Goal: Task Accomplishment & Management: Complete application form

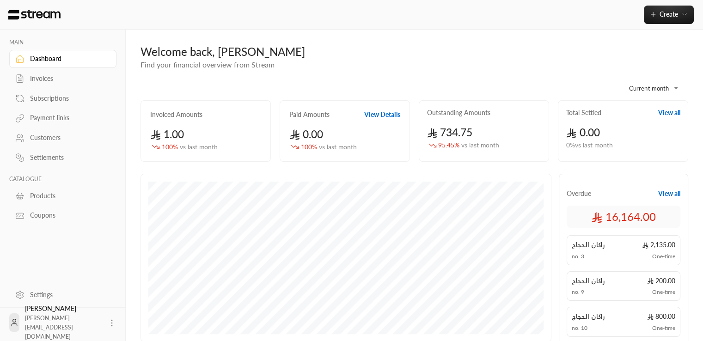
click at [45, 79] on div "Invoices" at bounding box center [67, 78] width 75 height 9
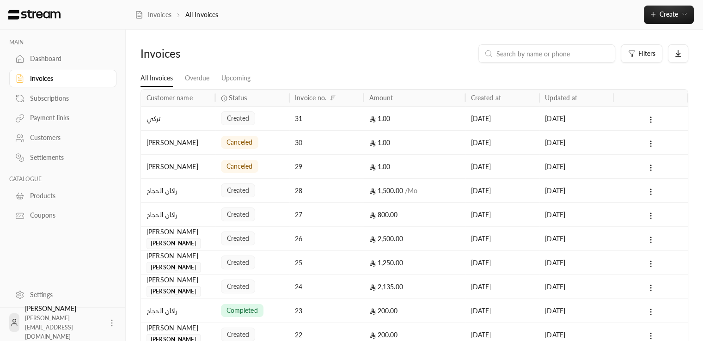
click at [219, 176] on div "canceled" at bounding box center [252, 166] width 74 height 24
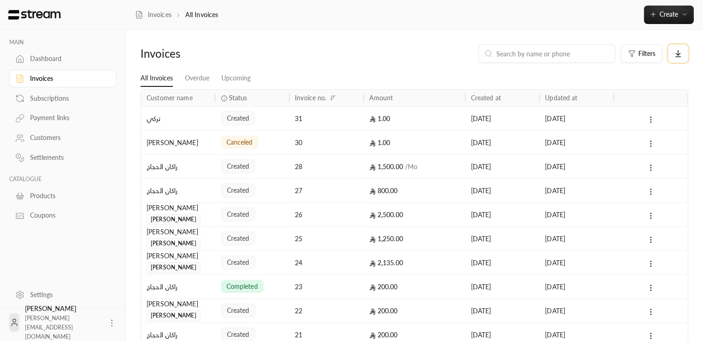
click at [682, 53] on button at bounding box center [678, 53] width 20 height 18
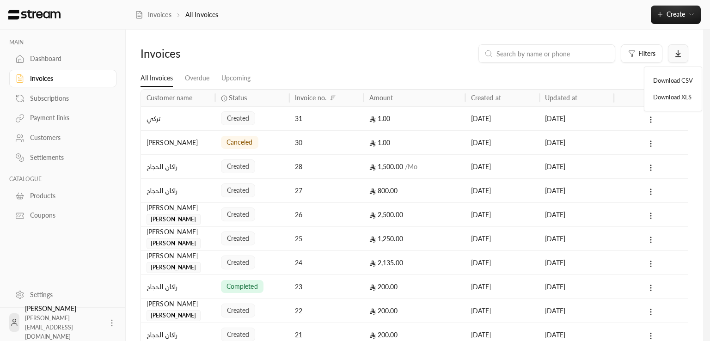
click at [682, 53] on div at bounding box center [355, 170] width 710 height 341
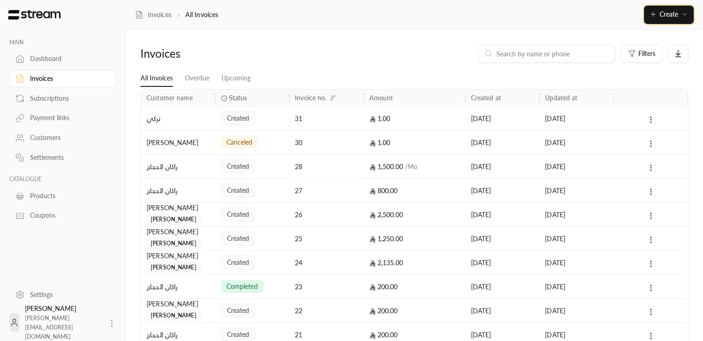
click at [680, 23] on button "Create" at bounding box center [669, 15] width 50 height 18
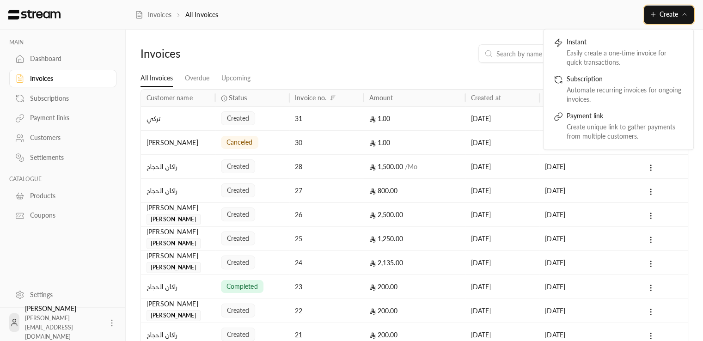
click at [682, 20] on button "Create" at bounding box center [669, 15] width 50 height 18
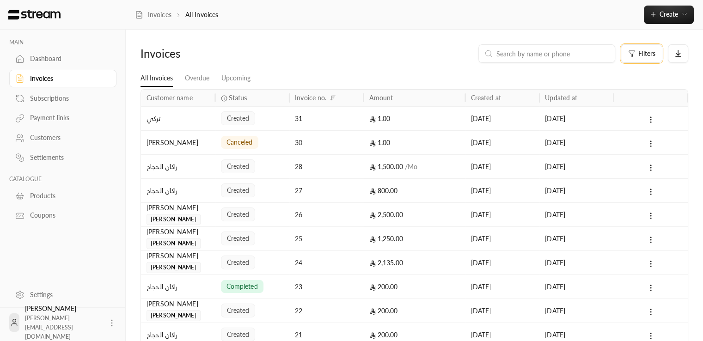
click at [641, 56] on span "Filters" at bounding box center [647, 53] width 17 height 6
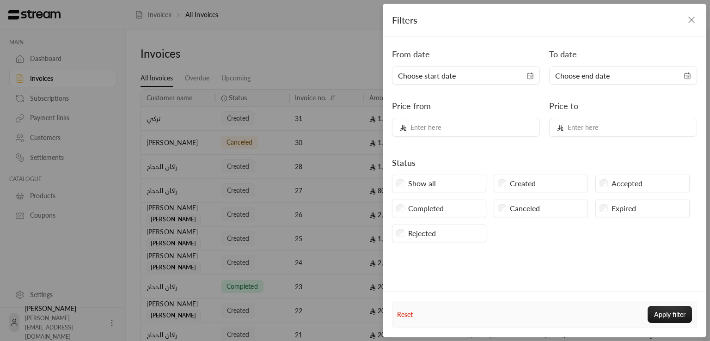
click at [695, 17] on div "Filters" at bounding box center [545, 20] width 324 height 33
click at [256, 47] on div "Filters From date Choose start date To date Choose end date Price from Price to…" at bounding box center [355, 170] width 710 height 341
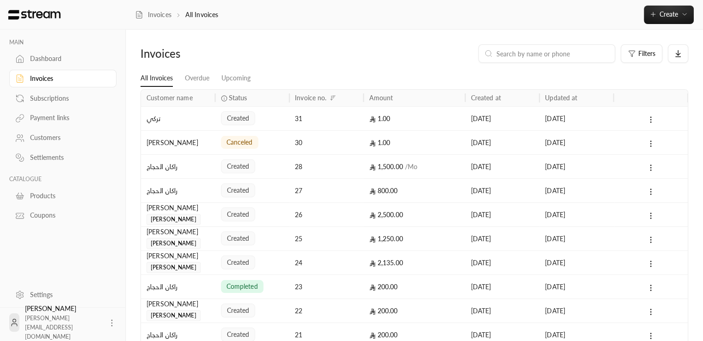
click at [322, 121] on div "31" at bounding box center [326, 119] width 63 height 24
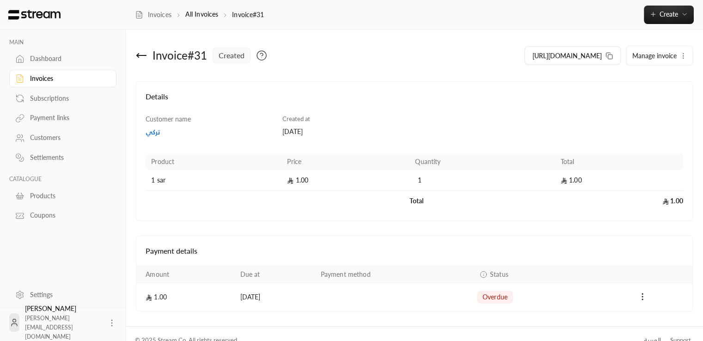
click at [677, 55] on button "Manage invoice" at bounding box center [660, 55] width 66 height 18
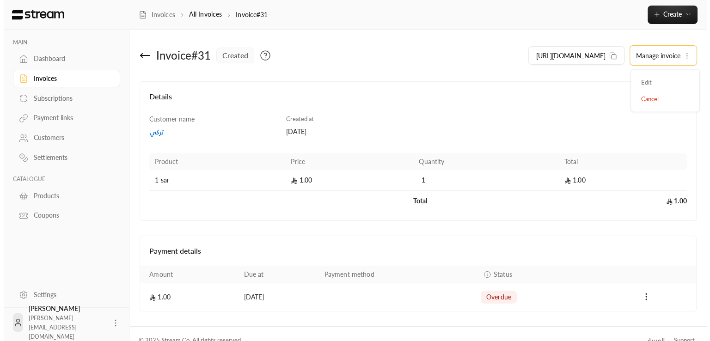
scroll to position [12, 0]
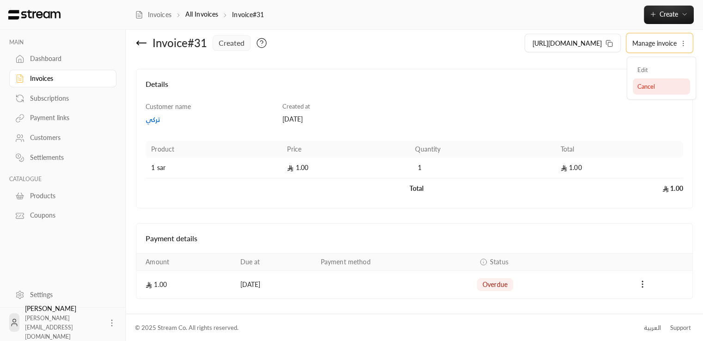
click at [668, 84] on link "Cancel" at bounding box center [661, 86] width 57 height 17
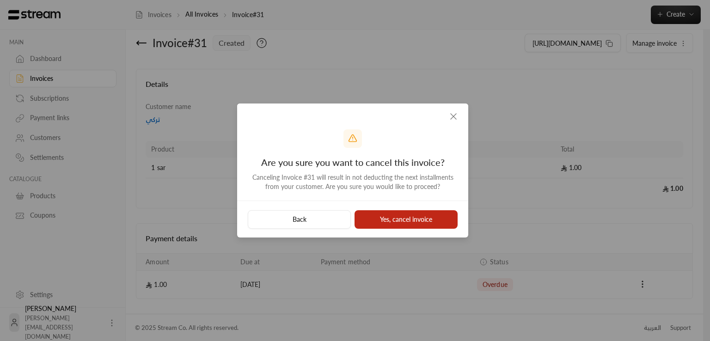
click at [391, 221] on button "Yes, cancel invoice" at bounding box center [406, 219] width 103 height 18
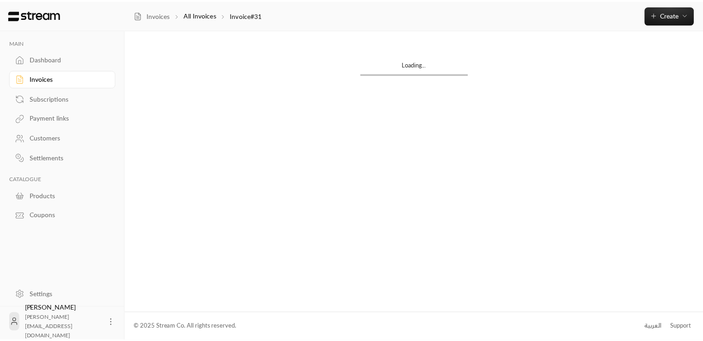
scroll to position [0, 0]
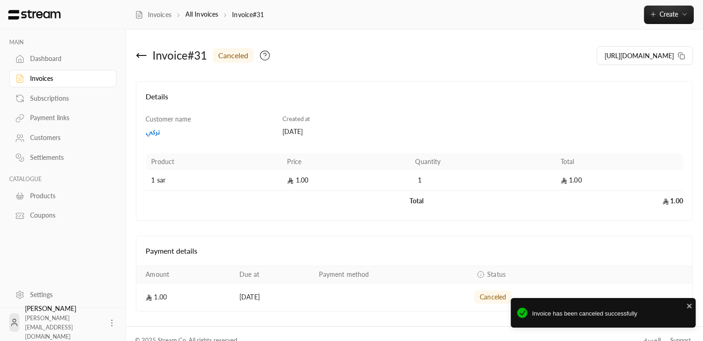
click at [143, 55] on icon at bounding box center [141, 55] width 9 height 0
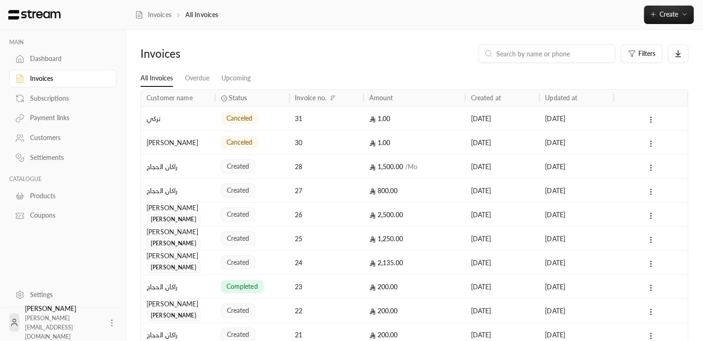
click at [107, 320] on icon at bounding box center [111, 323] width 9 height 9
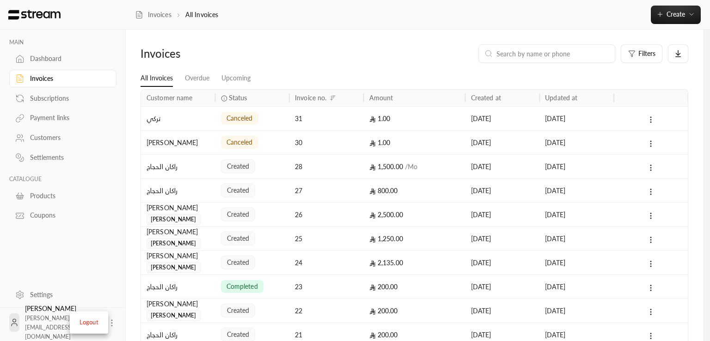
click at [92, 325] on li "Logout" at bounding box center [89, 322] width 34 height 15
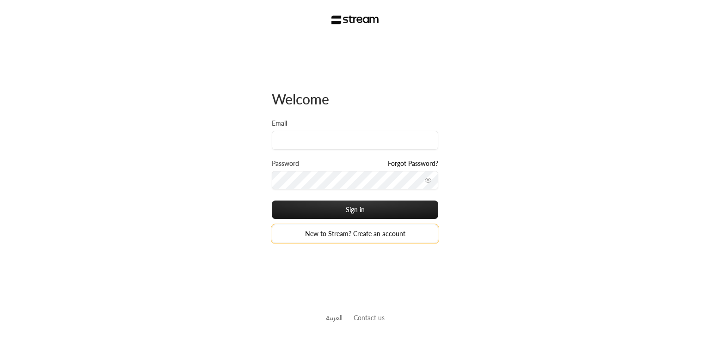
click at [333, 232] on link "New to Stream? Create an account" at bounding box center [355, 234] width 166 height 18
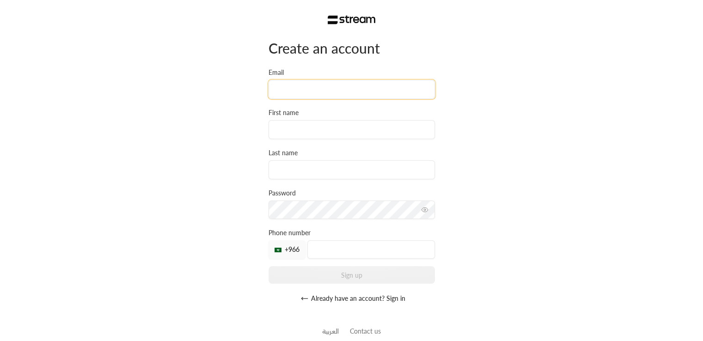
click at [299, 86] on input "Email" at bounding box center [352, 89] width 166 height 19
drag, startPoint x: 322, startPoint y: 91, endPoint x: 310, endPoint y: 89, distance: 11.6
click at [310, 89] on input "[EMAIL_ADDRESS][DOMAIN_NAME]" at bounding box center [352, 89] width 166 height 19
type input "[EMAIL_ADDRESS][DOMAIN_NAME]"
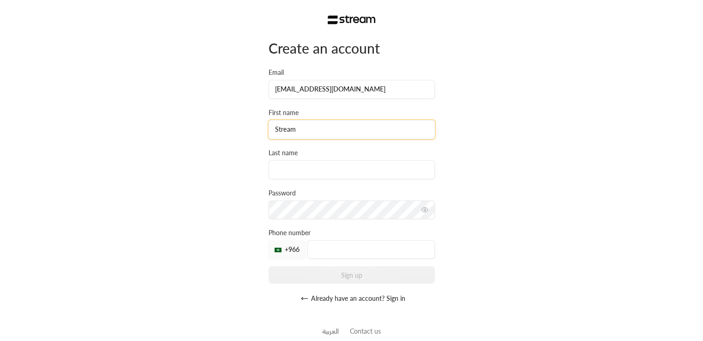
type input "Stream"
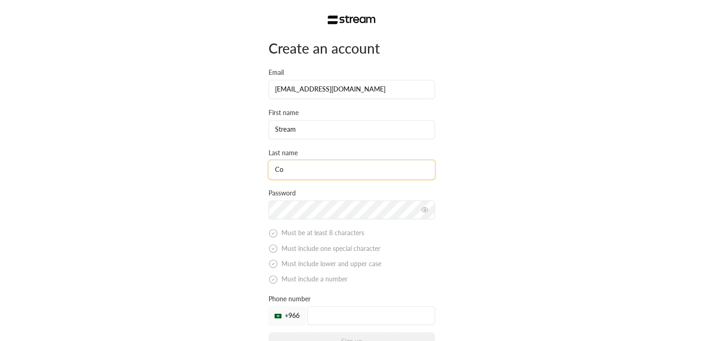
click at [286, 167] on input "Co" at bounding box center [352, 169] width 166 height 19
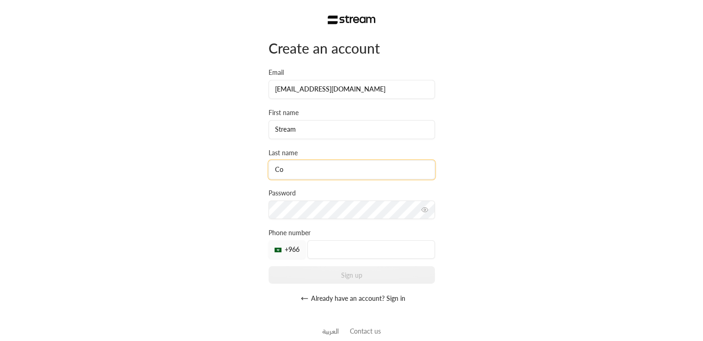
click at [286, 167] on input "Co" at bounding box center [352, 169] width 166 height 19
type input "Dreamers"
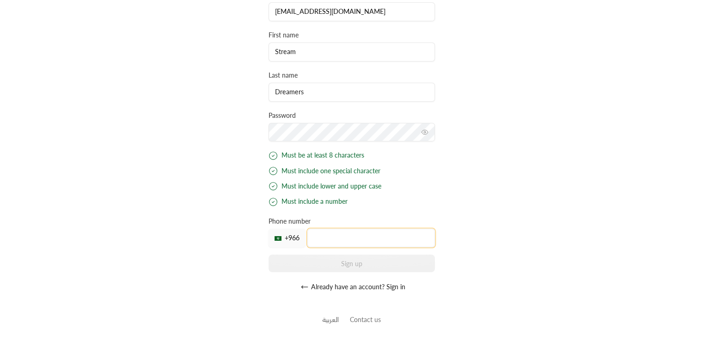
click at [326, 245] on input "tel" at bounding box center [371, 238] width 128 height 18
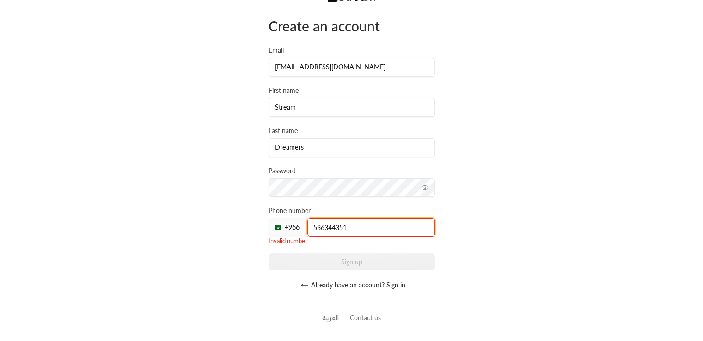
scroll to position [13, 0]
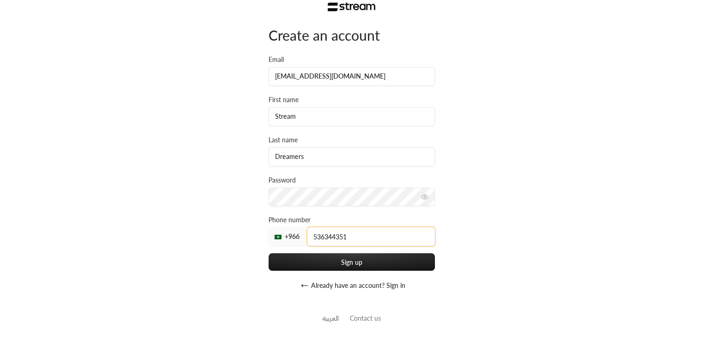
type input "536344351"
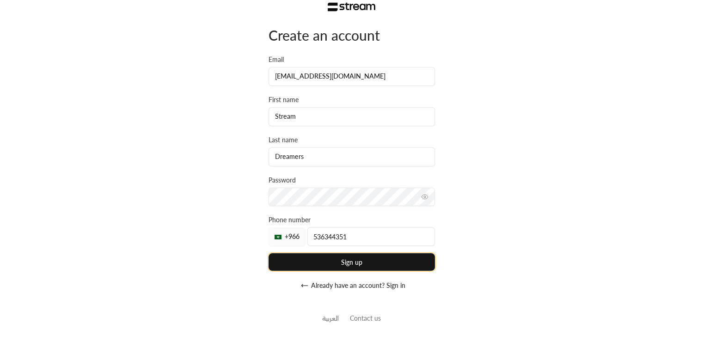
click at [326, 259] on button "Sign up" at bounding box center [352, 261] width 166 height 17
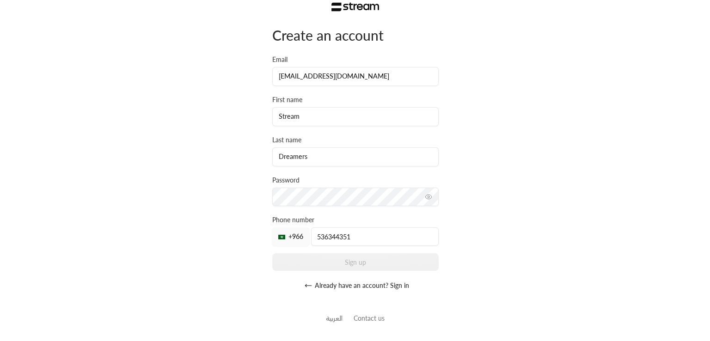
scroll to position [0, 0]
